Goal: Find specific page/section

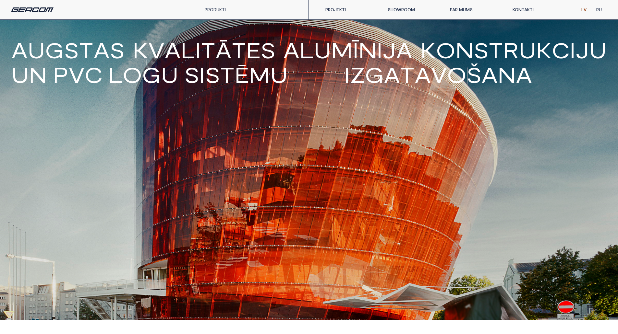
click at [214, 9] on link "PRODUKTI" at bounding box center [215, 10] width 21 height 6
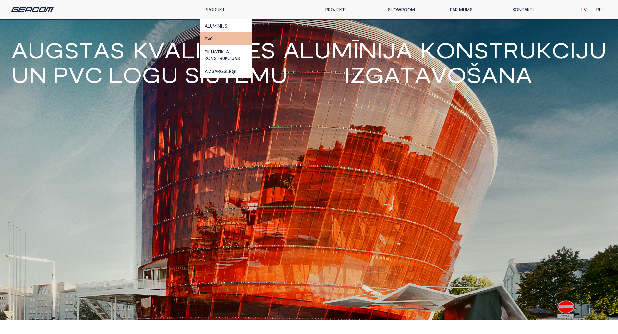
click at [217, 39] on link "PVC" at bounding box center [226, 38] width 52 height 13
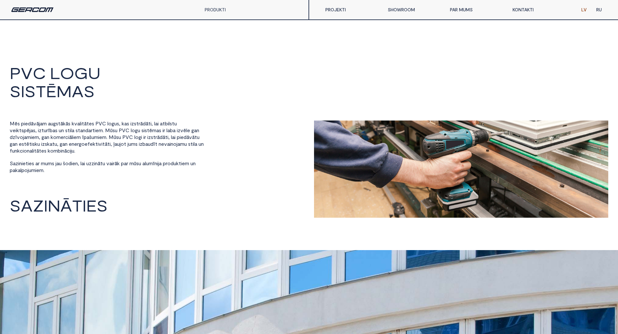
click at [217, 9] on link "PRODUKTI" at bounding box center [215, 10] width 21 height 6
click at [219, 27] on link "ALUMĪNIJS" at bounding box center [226, 25] width 52 height 13
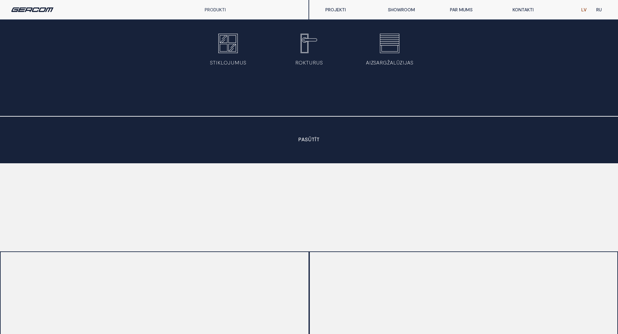
scroll to position [361, 0]
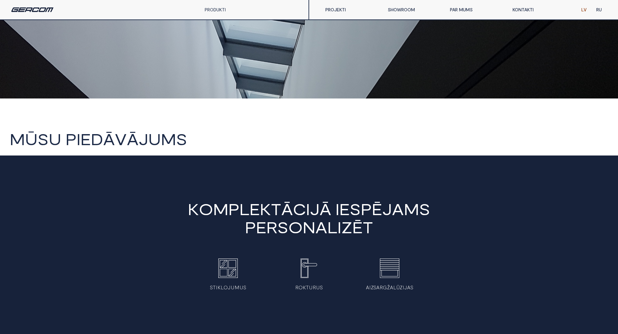
click at [394, 271] on img at bounding box center [389, 268] width 19 height 19
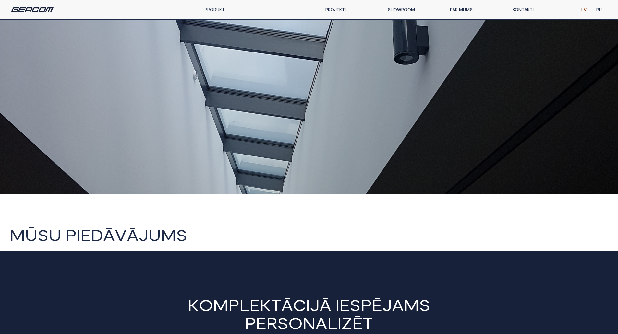
scroll to position [134, 0]
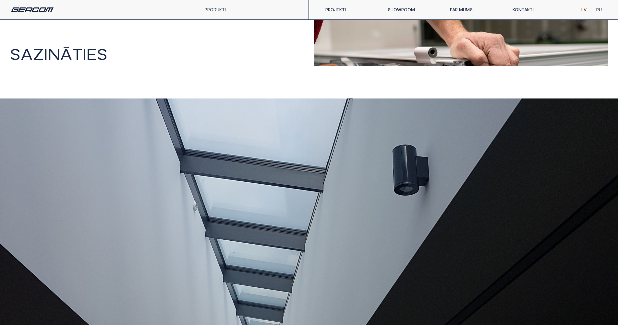
click at [597, 8] on link "RU" at bounding box center [598, 9] width 15 height 13
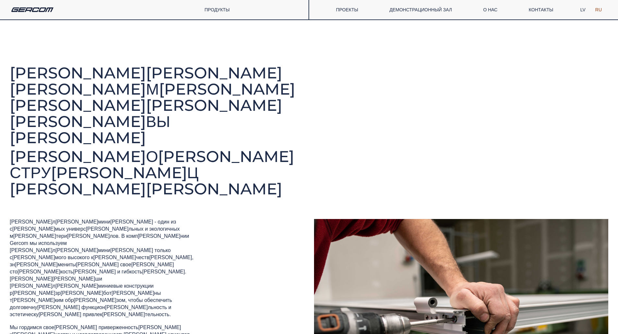
click at [206, 6] on div "ПРОДУКТЫ" at bounding box center [226, 9] width 52 height 19
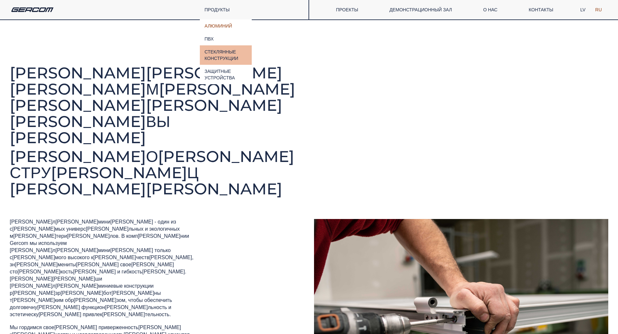
click at [232, 57] on link "СТЕКЛЯННЫЕ КОНСТРУКЦИИ" at bounding box center [226, 54] width 52 height 19
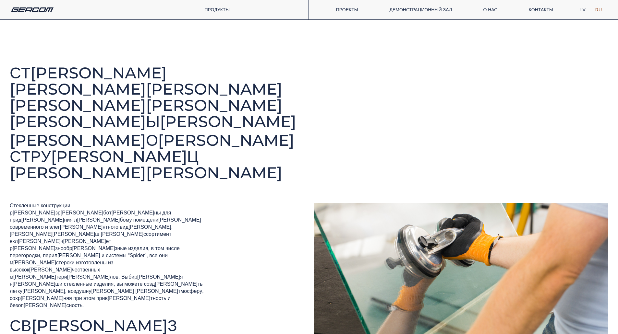
click at [431, 7] on link "ДЕМОНСТРАЦИОННЫЙ ЗАЛ" at bounding box center [420, 9] width 72 height 13
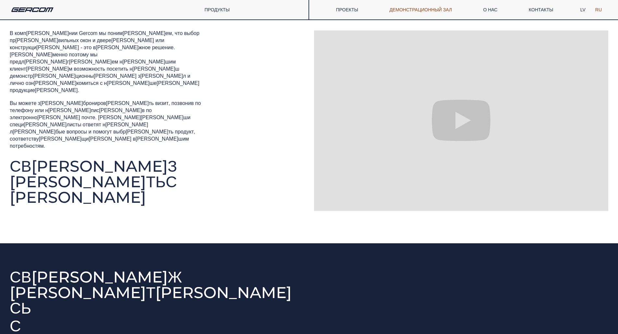
scroll to position [36, 0]
